Goal: Task Accomplishment & Management: Manage account settings

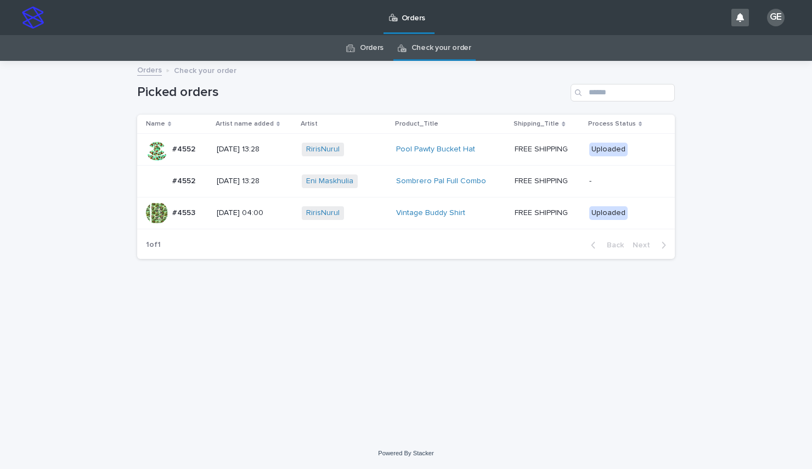
click at [364, 48] on link "Orders" at bounding box center [372, 48] width 24 height 26
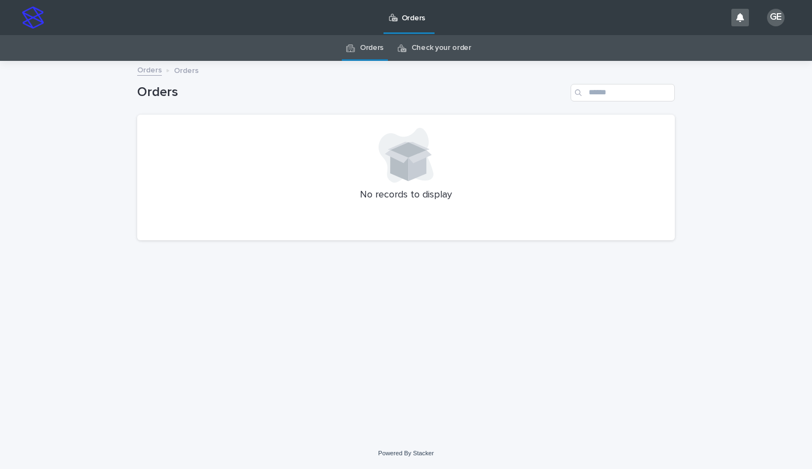
click at [430, 50] on link "Check your order" at bounding box center [442, 48] width 60 height 26
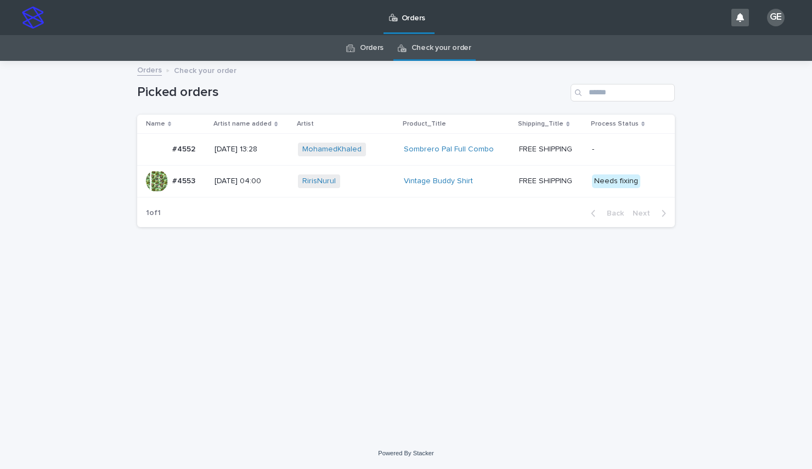
click at [364, 180] on div "RirisNurul + 0" at bounding box center [346, 182] width 97 height 14
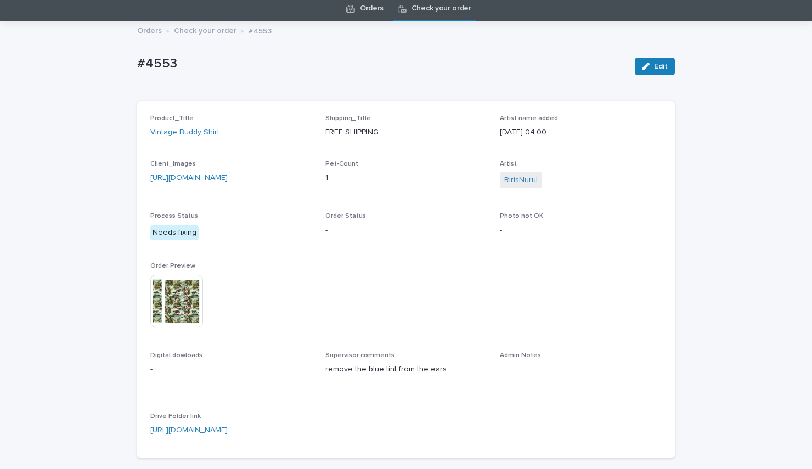
scroll to position [112, 0]
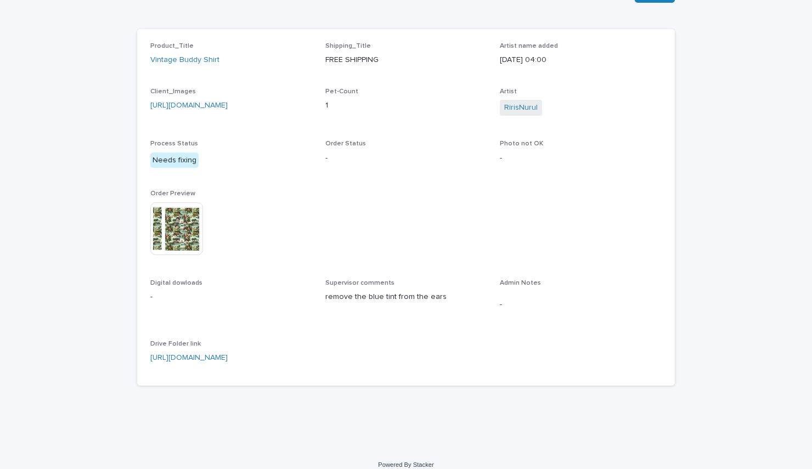
click at [177, 232] on img at bounding box center [176, 228] width 53 height 53
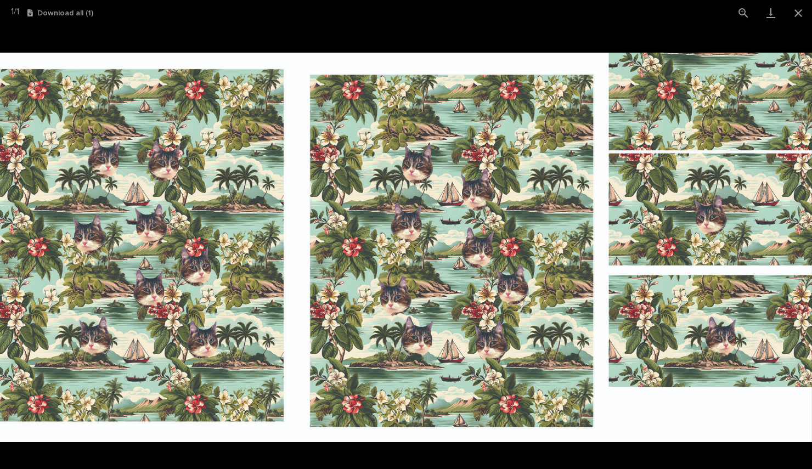
click at [320, 25] on div "1 / 1 Download all ( 1 )" at bounding box center [406, 13] width 812 height 26
click at [802, 18] on button "Close gallery" at bounding box center [798, 13] width 27 height 26
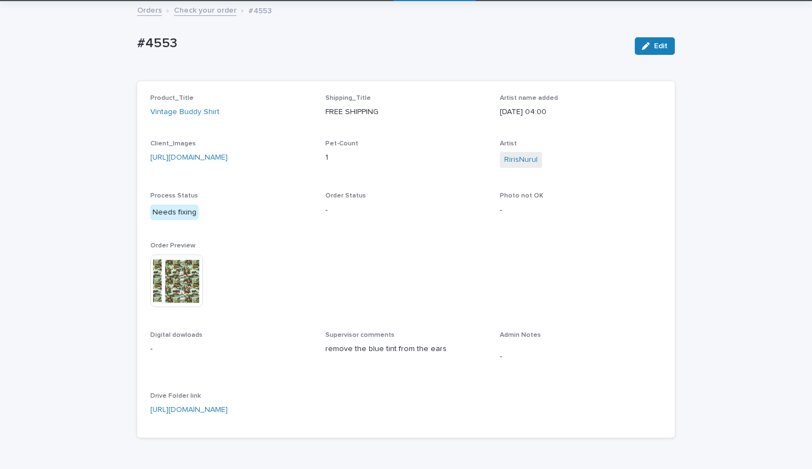
scroll to position [50, 0]
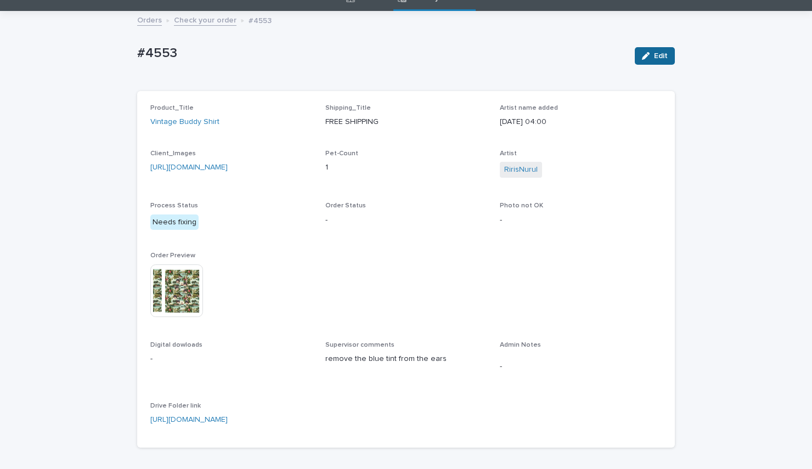
click at [650, 49] on button "Edit" at bounding box center [655, 56] width 40 height 18
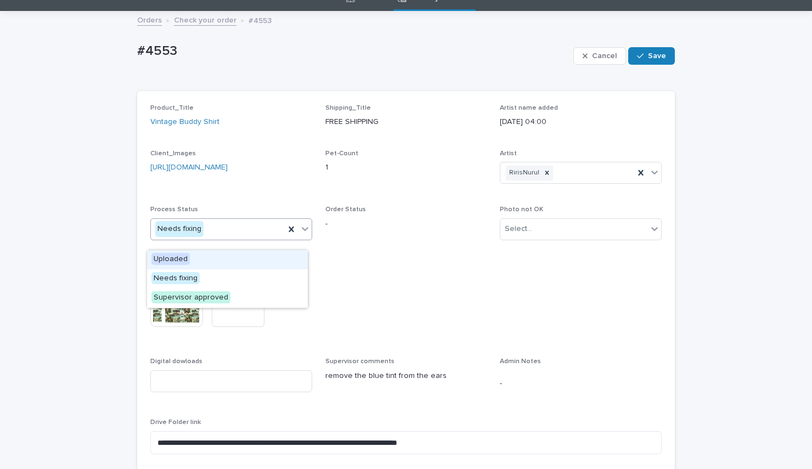
click at [251, 238] on div "Needs fixing" at bounding box center [218, 229] width 134 height 18
click at [202, 258] on div "Uploaded" at bounding box center [227, 259] width 161 height 19
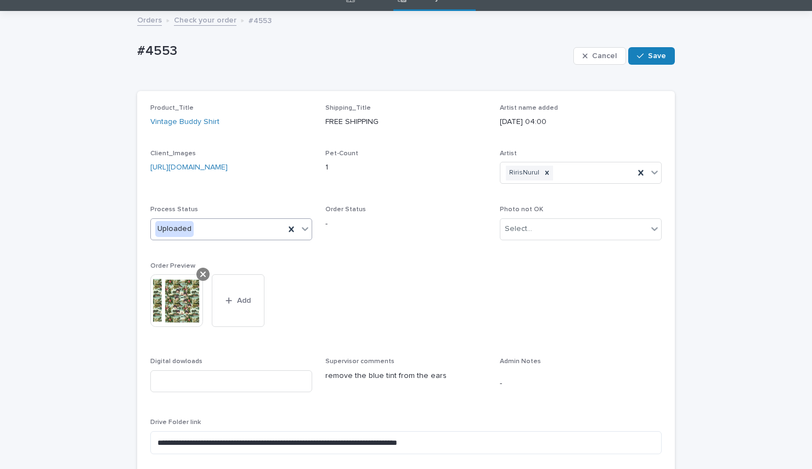
click at [200, 279] on icon at bounding box center [202, 274] width 5 height 9
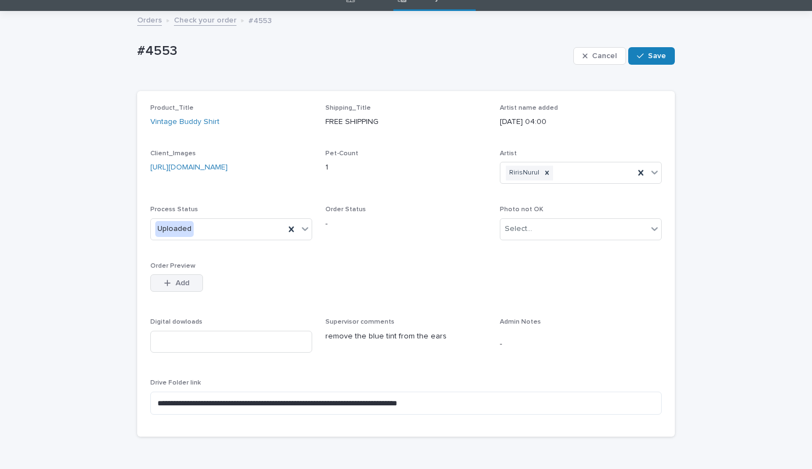
click at [176, 287] on span "Add" at bounding box center [183, 283] width 14 height 8
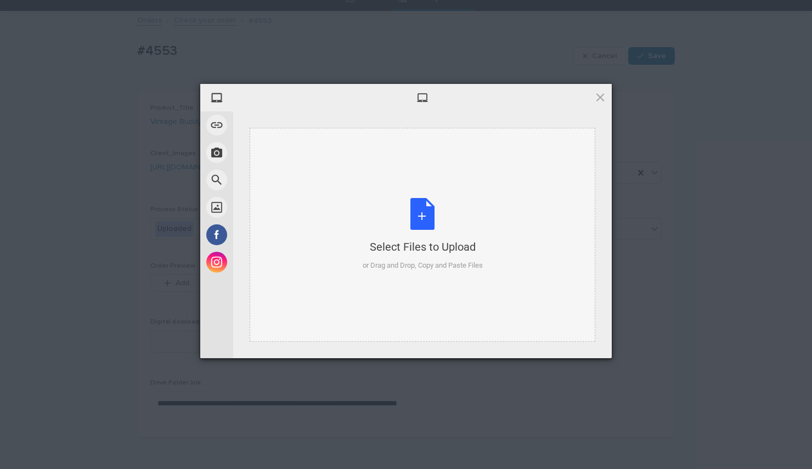
click at [413, 188] on div "Select Files to Upload or Drag and Drop, Copy and Paste Files" at bounding box center [423, 235] width 346 height 214
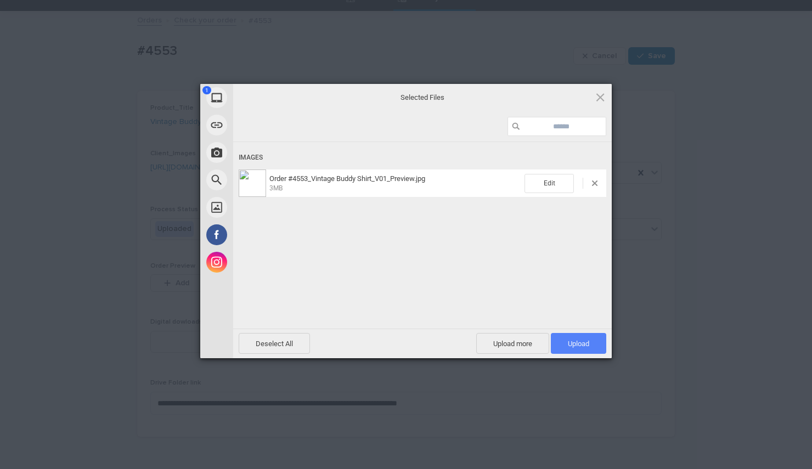
click at [570, 335] on span "Upload 1" at bounding box center [578, 343] width 55 height 21
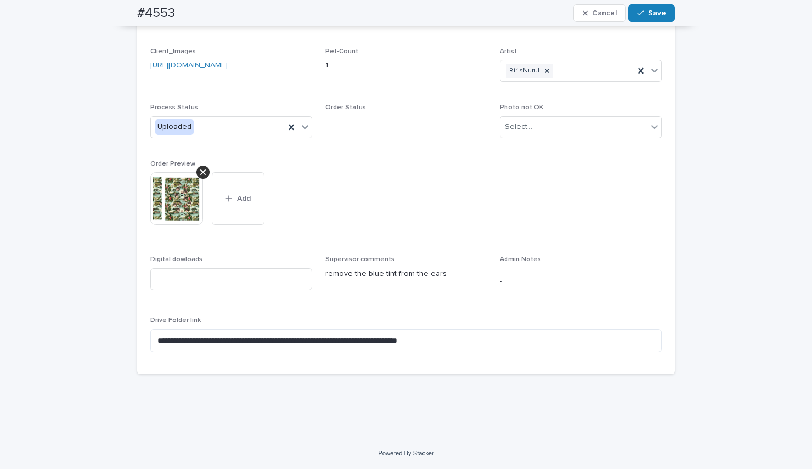
scroll to position [160, 0]
click at [648, 15] on span "Save" at bounding box center [657, 13] width 18 height 8
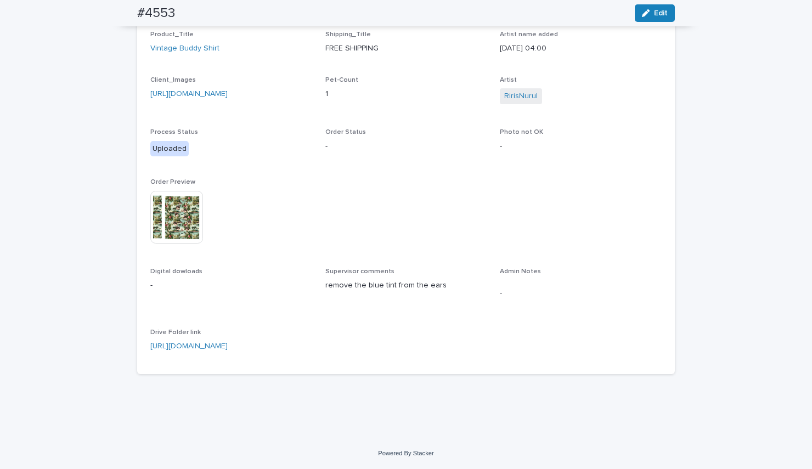
scroll to position [134, 0]
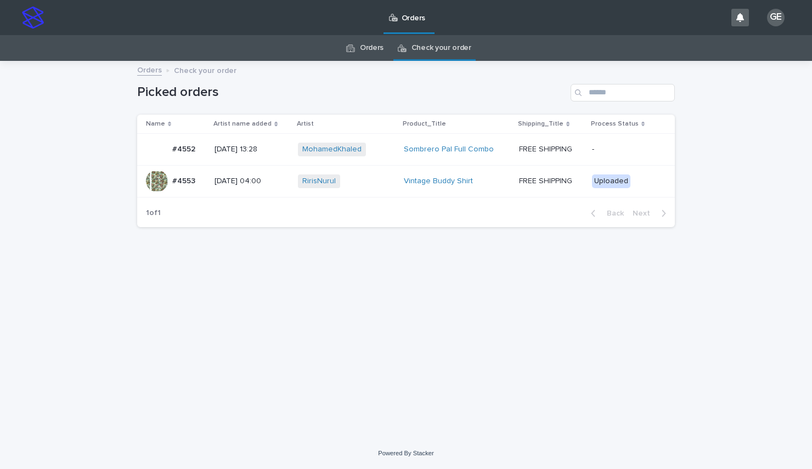
click at [63, 231] on div "Loading... Saving… Loading... Saving… Picked orders Name Artist name added Arti…" at bounding box center [406, 250] width 812 height 376
